Goal: Task Accomplishment & Management: Complete application form

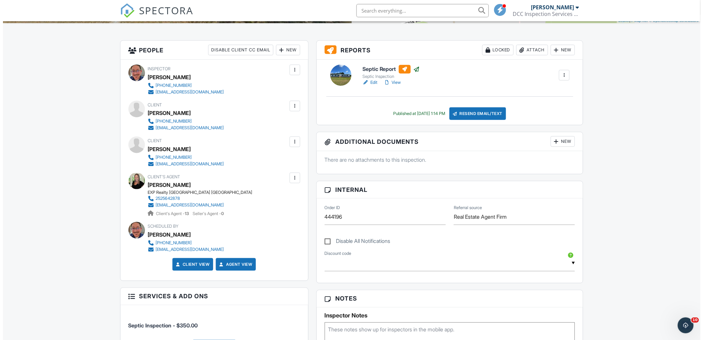
scroll to position [151, 0]
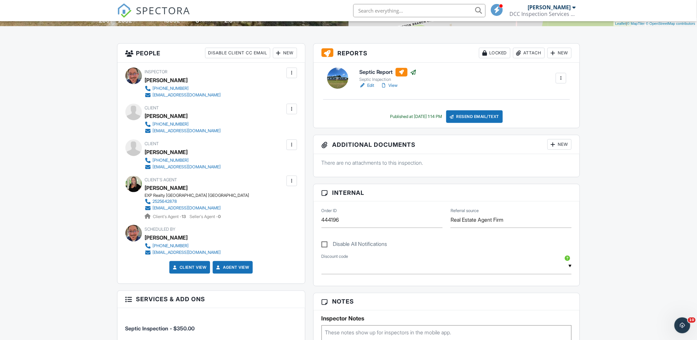
click at [291, 109] on div at bounding box center [292, 109] width 7 height 7
click at [242, 160] on li "Resend Confirmation Text" at bounding box center [256, 162] width 74 height 17
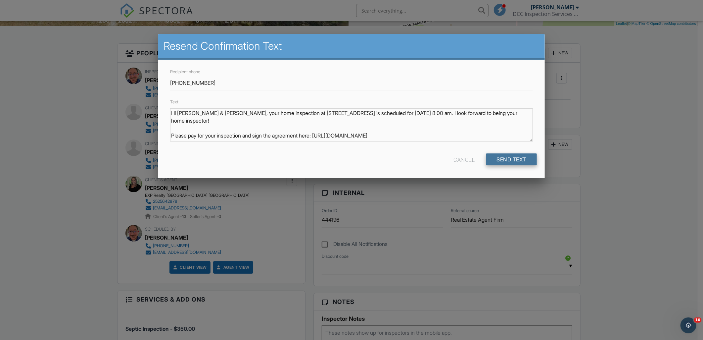
click at [513, 156] on input "Send Text" at bounding box center [511, 159] width 51 height 12
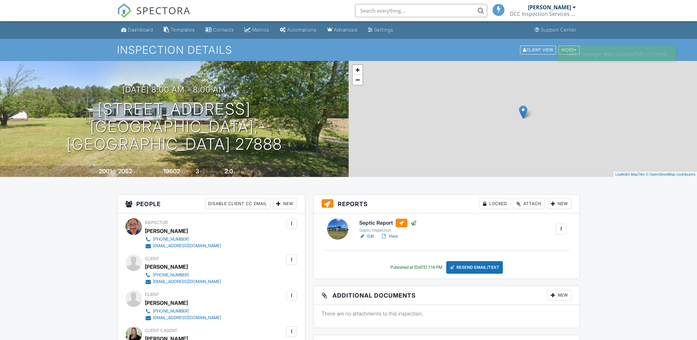
scroll to position [120, 0]
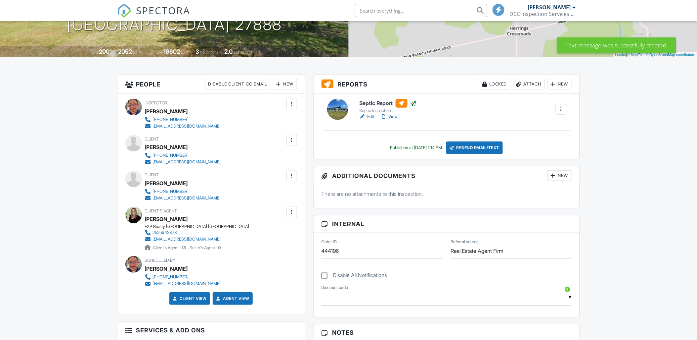
click at [293, 175] on div at bounding box center [292, 175] width 7 height 7
click at [292, 176] on div at bounding box center [292, 175] width 7 height 7
click at [293, 171] on div at bounding box center [292, 175] width 11 height 11
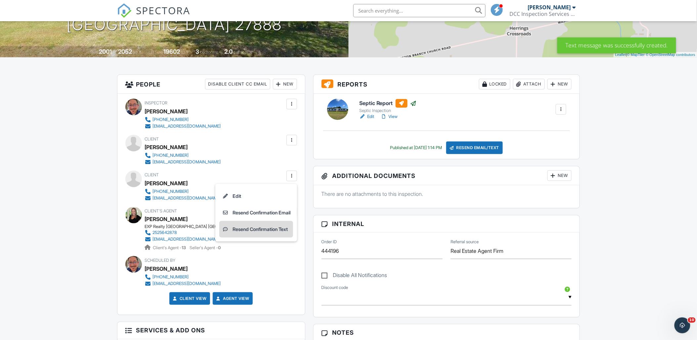
click at [254, 226] on li "Resend Confirmation Text" at bounding box center [256, 229] width 74 height 17
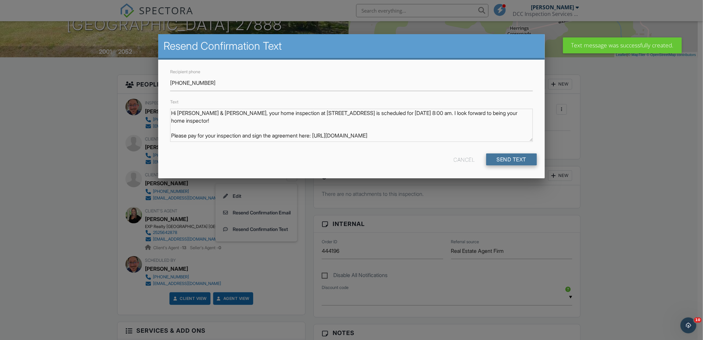
click at [501, 161] on input "Send Text" at bounding box center [511, 159] width 51 height 12
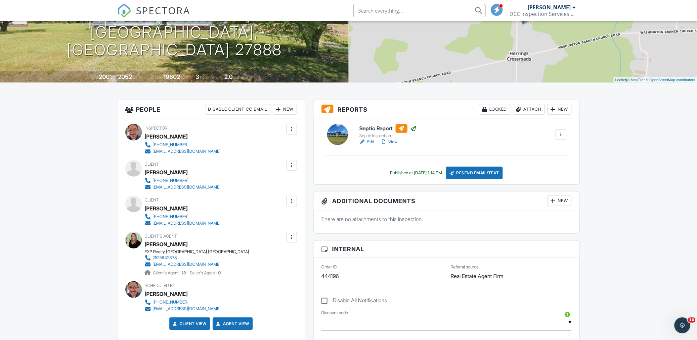
scroll to position [94, 0]
click at [379, 129] on h6 "Septic Report" at bounding box center [389, 128] width 58 height 9
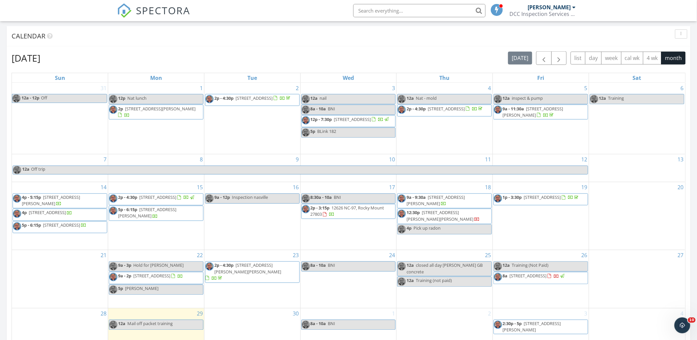
scroll to position [319, 0]
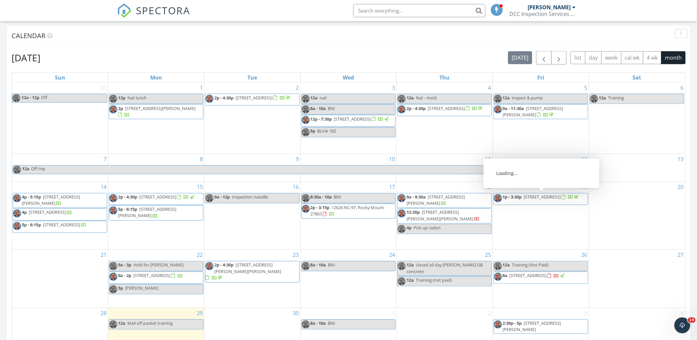
click at [535, 198] on span "3289 Fire Tower Rd, Walstonburg 27888" at bounding box center [542, 197] width 37 height 6
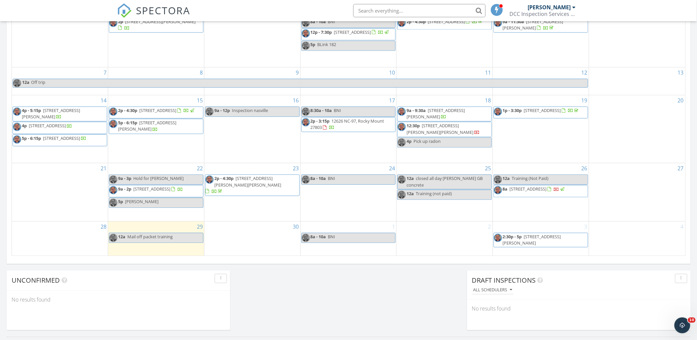
scroll to position [406, 0]
click at [545, 193] on link "8a 3289 Fire Tower Rd, Walstonburg 27888" at bounding box center [541, 191] width 95 height 12
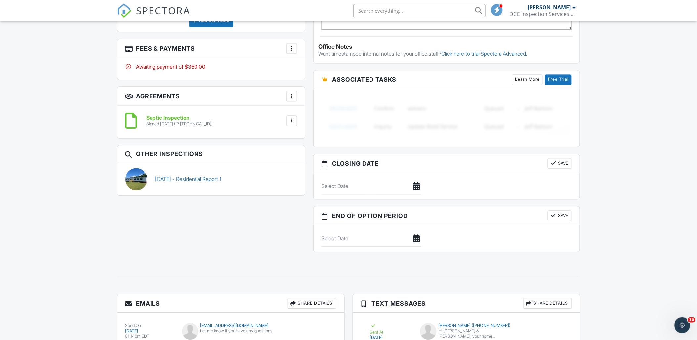
scroll to position [500, 0]
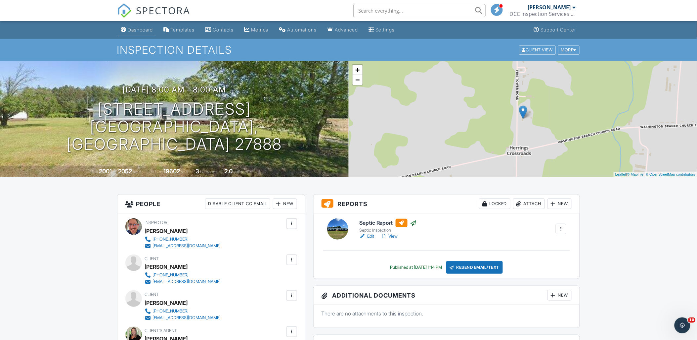
click at [139, 30] on div "Dashboard" at bounding box center [140, 30] width 25 height 6
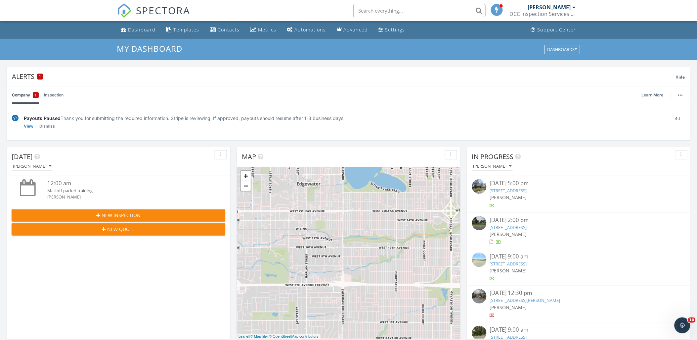
click at [133, 25] on link "Dashboard" at bounding box center [139, 30] width 40 height 12
click at [126, 208] on div "New Inspection New Quote" at bounding box center [119, 222] width 224 height 37
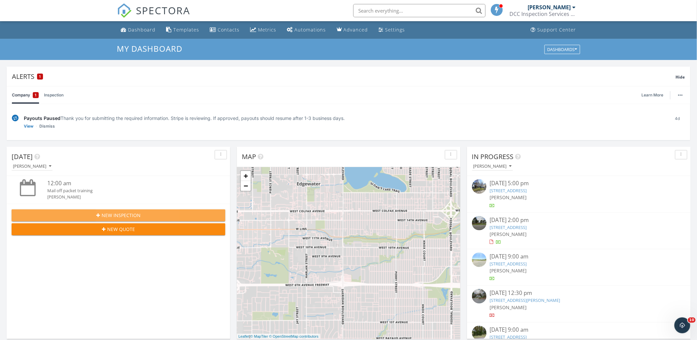
click at [122, 216] on span "New Inspection" at bounding box center [121, 215] width 39 height 7
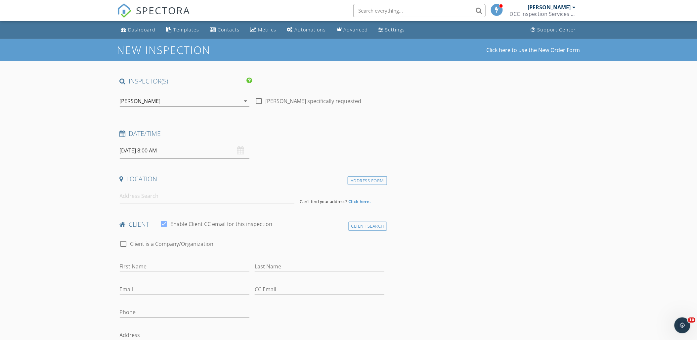
click at [169, 146] on input "[DATE] 8:00 AM" at bounding box center [185, 150] width 130 height 16
type input "[DATE] 8:00 AM"
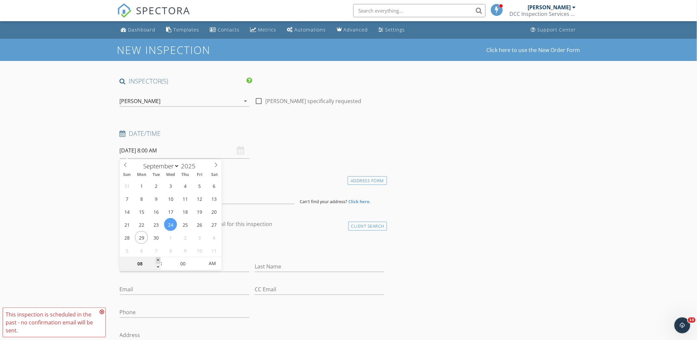
type input "09"
type input "[DATE] 9:00 AM"
click at [158, 260] on span at bounding box center [158, 260] width 5 height 7
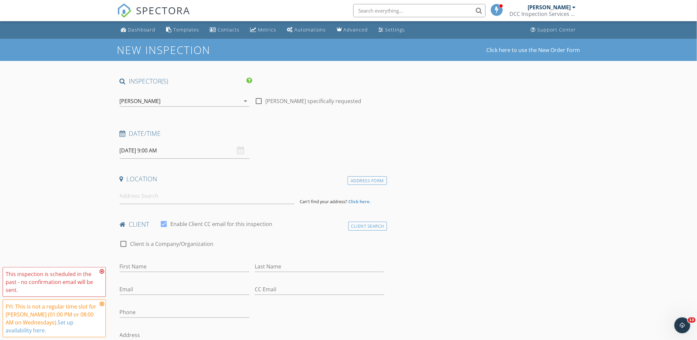
click at [127, 201] on input at bounding box center [207, 196] width 175 height 16
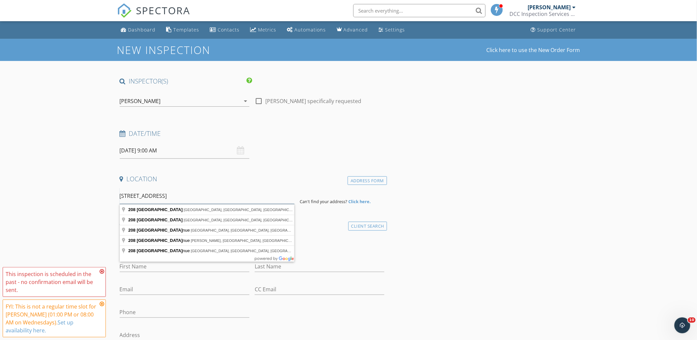
click at [130, 195] on input "208 college ave" at bounding box center [207, 196] width 175 height 16
type input "208 S College Ave, Kenly, NC, USA"
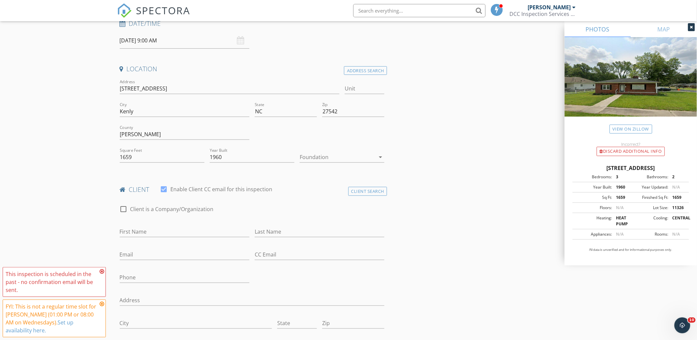
scroll to position [110, 0]
click at [131, 230] on input "First Name" at bounding box center [185, 231] width 130 height 11
type input "eamcninch"
drag, startPoint x: 158, startPoint y: 234, endPoint x: 80, endPoint y: 229, distance: 78.3
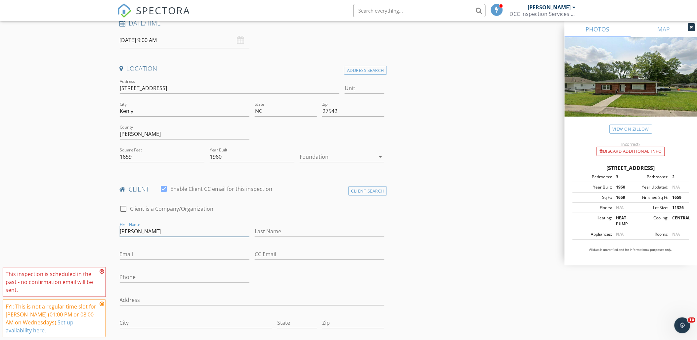
type input "[PERSON_NAME]"
click at [147, 253] on input "Email" at bounding box center [185, 254] width 130 height 11
click at [266, 252] on input "CC Email" at bounding box center [320, 254] width 130 height 11
click at [159, 257] on input "eamcninch" at bounding box center [185, 254] width 130 height 11
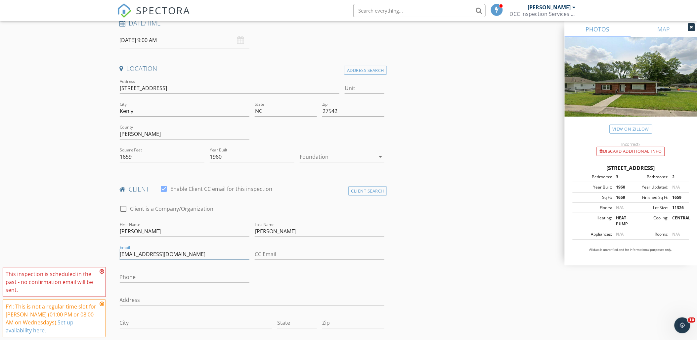
type input "[EMAIL_ADDRESS][DOMAIN_NAME]"
click at [140, 274] on input "Phone" at bounding box center [185, 276] width 130 height 11
type input "[PHONE_NUMBER]"
click at [137, 296] on input "Address" at bounding box center [252, 299] width 265 height 11
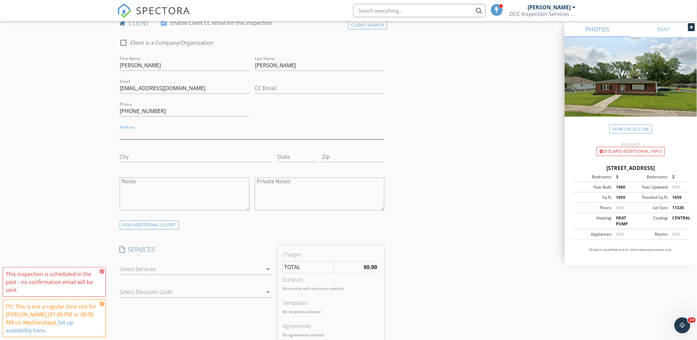
scroll to position [277, 0]
click at [178, 269] on div at bounding box center [191, 268] width 143 height 11
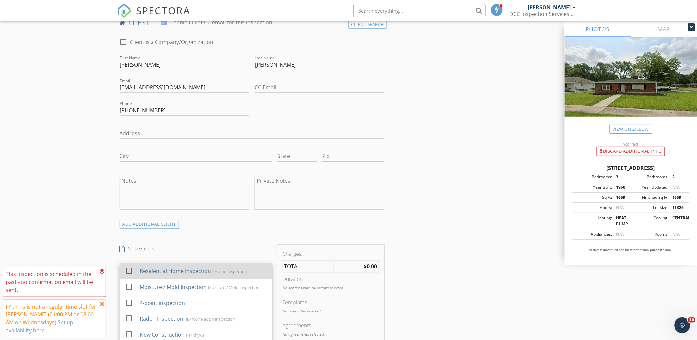
click at [155, 272] on div "Residential Home Inspection" at bounding box center [175, 271] width 72 height 8
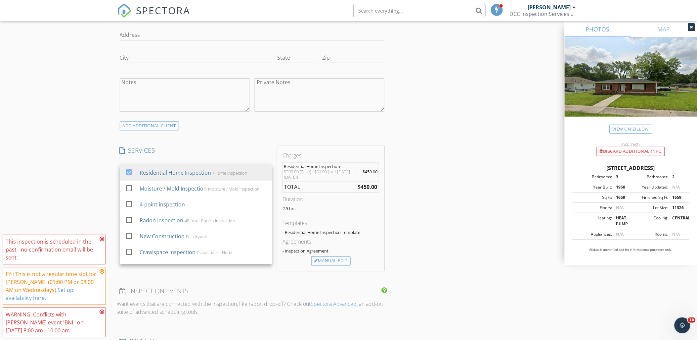
scroll to position [375, 0]
click at [328, 258] on div "Manual Edit" at bounding box center [331, 260] width 39 height 9
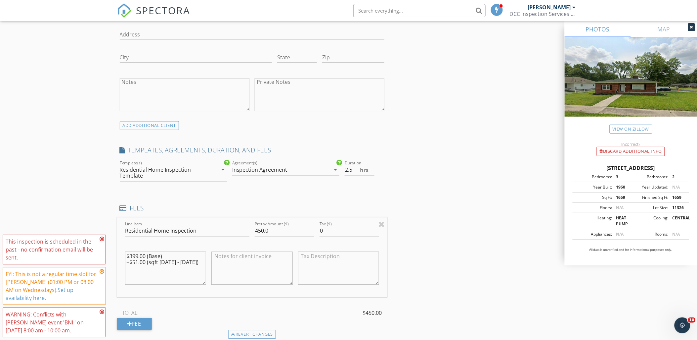
click at [225, 256] on textarea at bounding box center [252, 268] width 81 height 33
type textarea "discount agent / firm"
click at [263, 231] on input "450.0" at bounding box center [285, 230] width 60 height 11
type input "399.0"
click at [275, 267] on textarea "discount agent / firm" at bounding box center [252, 268] width 81 height 33
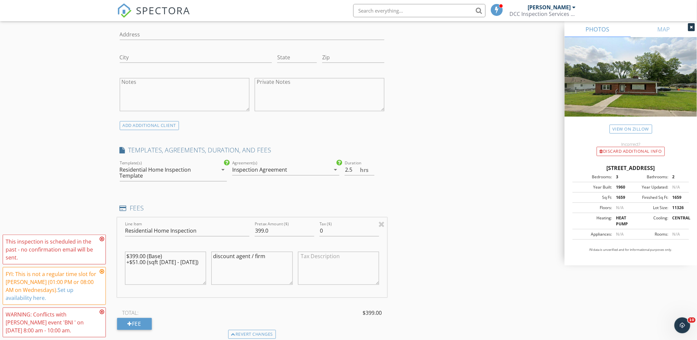
click at [275, 267] on textarea "discount agent / firm" at bounding box center [252, 268] width 81 height 33
click at [286, 275] on textarea "discount agent / firm-50.00" at bounding box center [252, 268] width 81 height 33
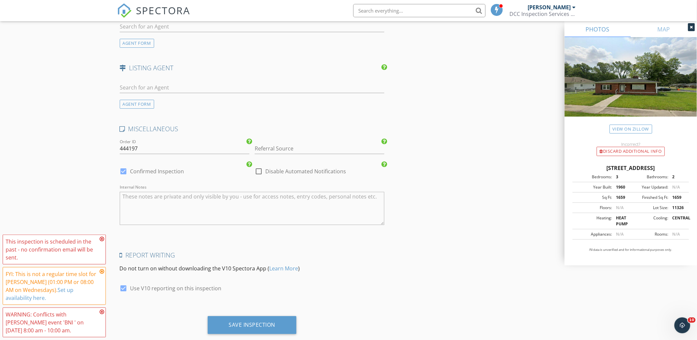
scroll to position [873, 0]
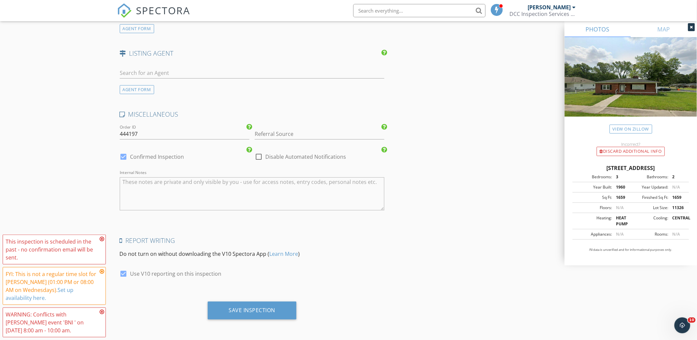
type textarea "discount agent / firm-50.00"
click at [259, 160] on div at bounding box center [258, 156] width 11 height 11
checkbox input "true"
click at [277, 138] on input "Referral Source" at bounding box center [320, 133] width 130 height 11
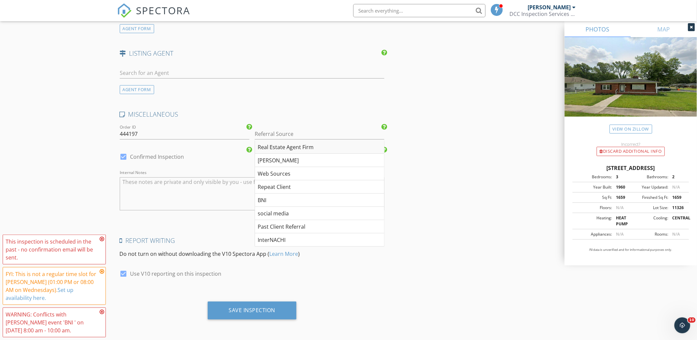
click at [273, 150] on div "Real Estate Agent Firm" at bounding box center [319, 146] width 129 height 13
type input "Real Estate Agent Firm"
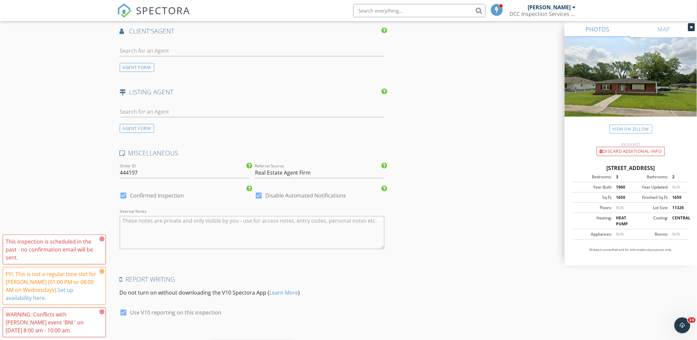
scroll to position [834, 0]
click at [163, 54] on input "text" at bounding box center [252, 51] width 265 height 11
type input "sus"
click at [154, 71] on div "[PERSON_NAME]" at bounding box center [151, 65] width 57 height 11
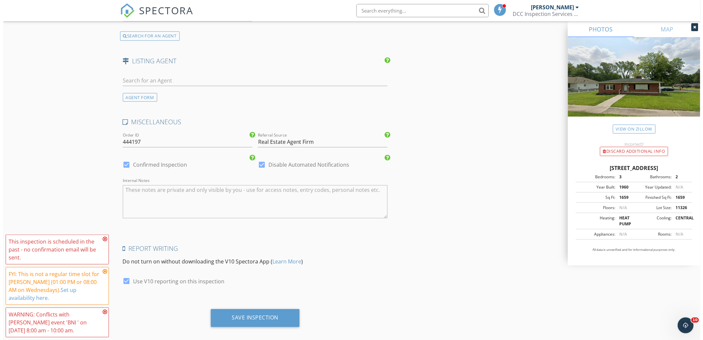
scroll to position [1070, 0]
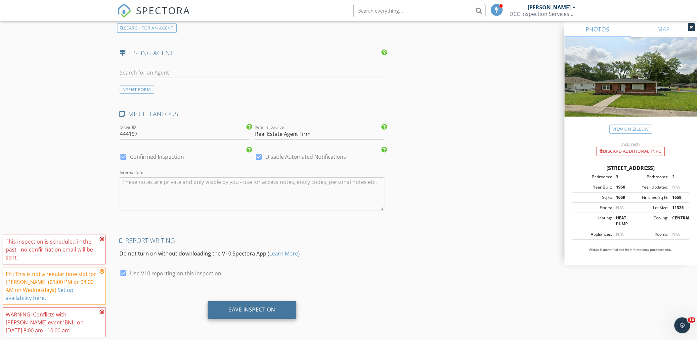
click at [244, 312] on div "Save Inspection" at bounding box center [252, 309] width 47 height 7
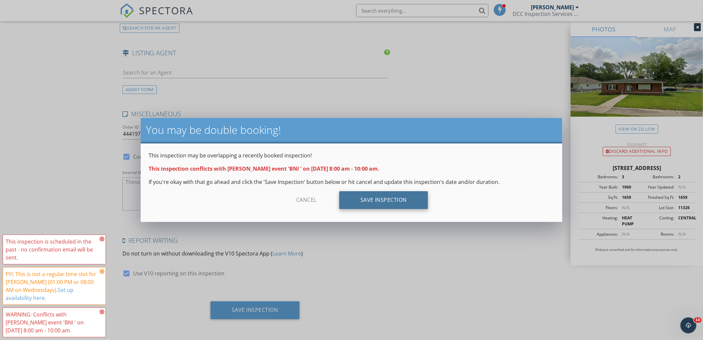
click at [409, 201] on div "Save Inspection" at bounding box center [383, 200] width 89 height 18
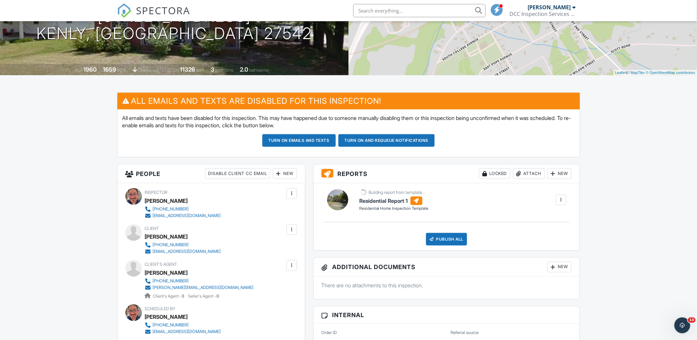
click at [317, 199] on div "Residential Report 1 Residential Home Inspection Template Edit View Residential…" at bounding box center [447, 216] width 266 height 67
click at [369, 199] on h6 "Residential Report 1" at bounding box center [395, 200] width 70 height 9
click at [337, 199] on div at bounding box center [337, 199] width 21 height 21
click at [373, 200] on h6 "Residential Report 1" at bounding box center [395, 200] width 70 height 9
click at [558, 202] on div at bounding box center [561, 199] width 7 height 7
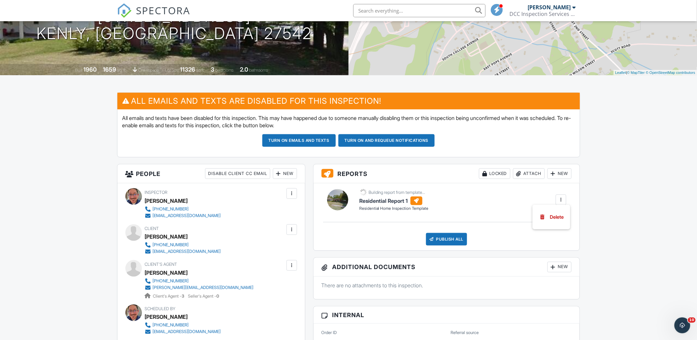
click at [445, 187] on div "Residential Report 1 Residential Home Inspection Template Edit View Residential…" at bounding box center [447, 216] width 266 height 67
click at [392, 201] on h6 "Residential Report 1" at bounding box center [395, 200] width 70 height 9
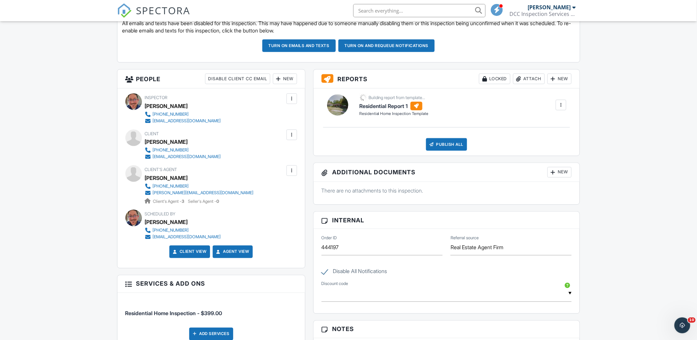
scroll to position [196, 0]
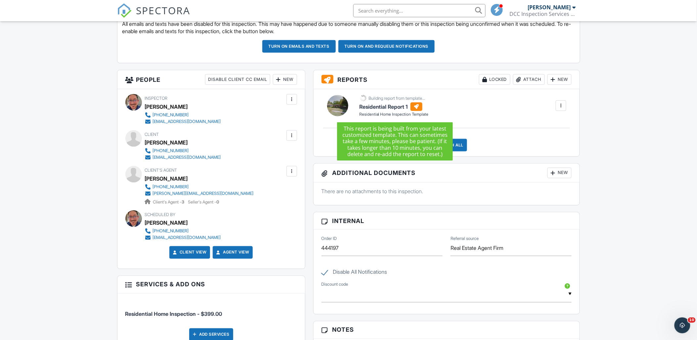
click at [377, 110] on h6 "Residential Report 1" at bounding box center [395, 106] width 70 height 9
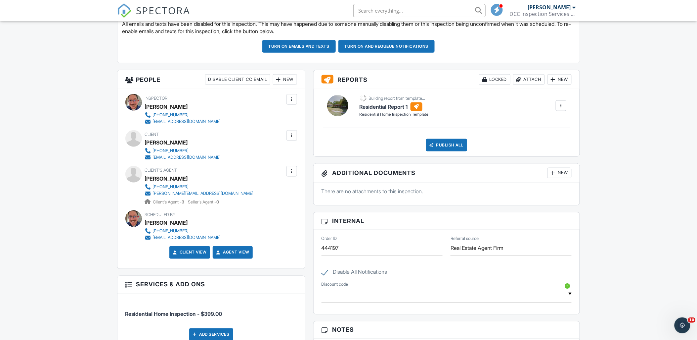
click at [486, 140] on div "Publish All Checking report completion" at bounding box center [447, 145] width 251 height 13
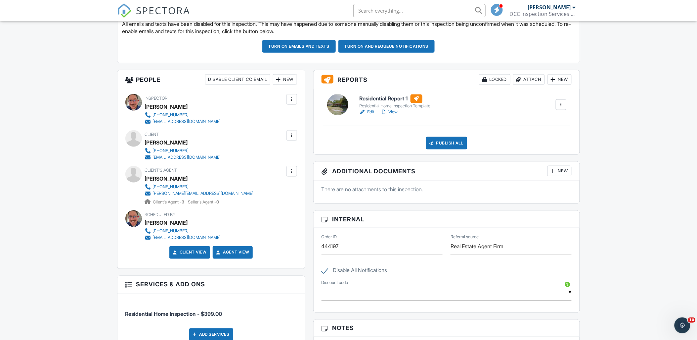
click at [375, 101] on h6 "Residential Report 1" at bounding box center [396, 98] width 72 height 9
